Goal: Find contact information: Find contact information

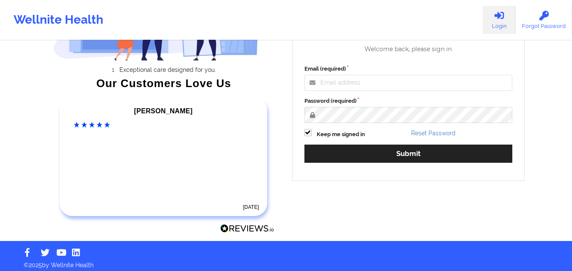
scroll to position [113, 0]
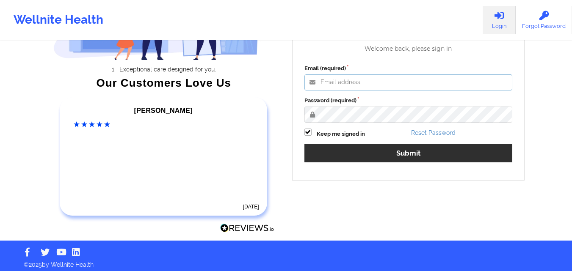
type input "[PERSON_NAME][EMAIL_ADDRESS][PERSON_NAME][DOMAIN_NAME]"
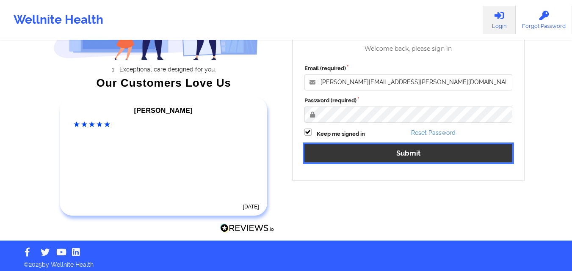
click at [422, 154] on button "Submit" at bounding box center [408, 153] width 208 height 18
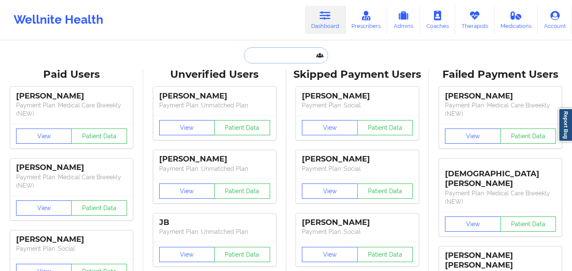
click at [279, 54] on input "text" at bounding box center [286, 55] width 84 height 16
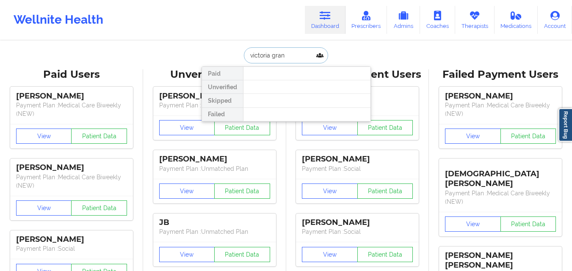
type input "[PERSON_NAME]"
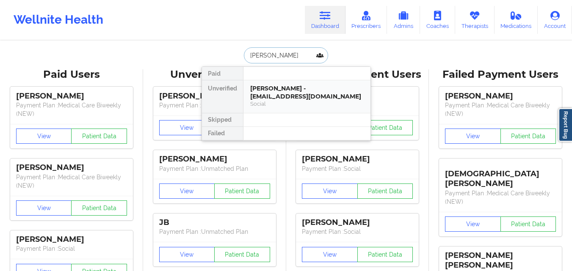
click at [267, 96] on div "[PERSON_NAME] - [EMAIL_ADDRESS][DOMAIN_NAME]" at bounding box center [306, 93] width 113 height 16
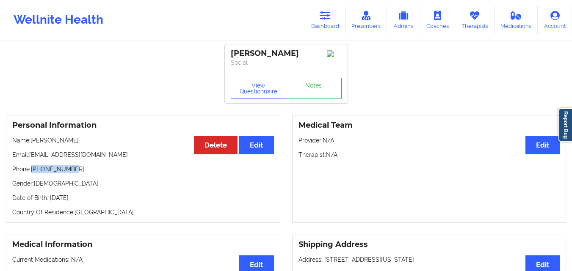
drag, startPoint x: 33, startPoint y: 173, endPoint x: 73, endPoint y: 168, distance: 40.1
click at [73, 168] on p "Phone: [PHONE_NUMBER]" at bounding box center [143, 169] width 262 height 8
copy p "[PHONE_NUMBER]"
